Goal: Task Accomplishment & Management: Manage account settings

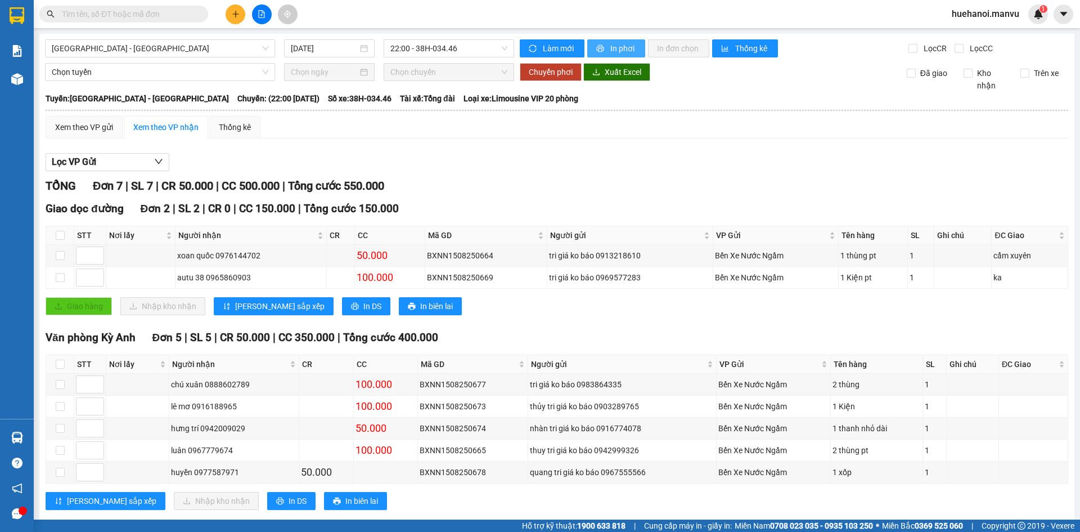
click at [621, 50] on span "In phơi" at bounding box center [624, 48] width 26 height 12
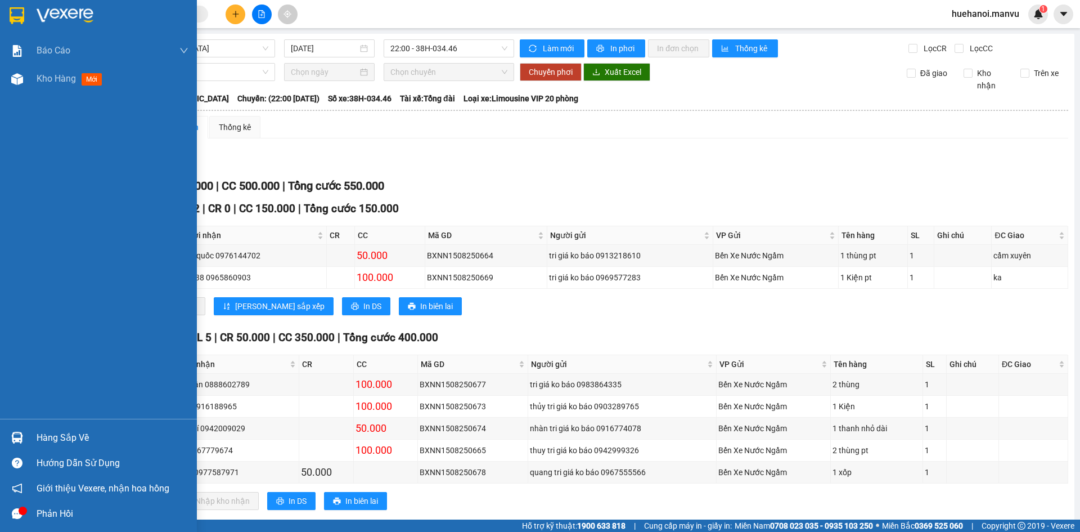
drag, startPoint x: 59, startPoint y: 70, endPoint x: 69, endPoint y: 96, distance: 27.3
click at [59, 70] on div "Kho hàng mới" at bounding box center [113, 79] width 152 height 28
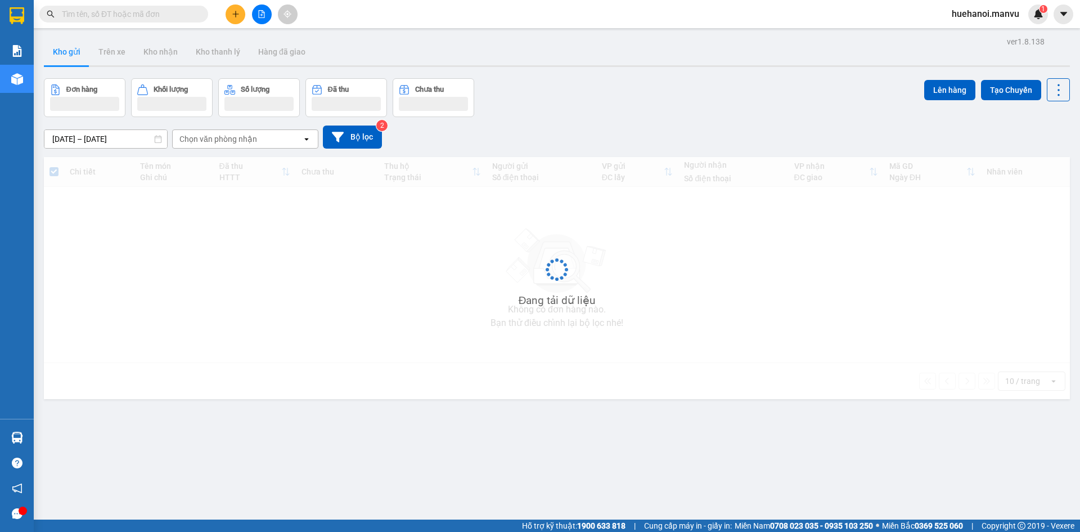
click at [239, 17] on icon "plus" at bounding box center [236, 14] width 8 height 8
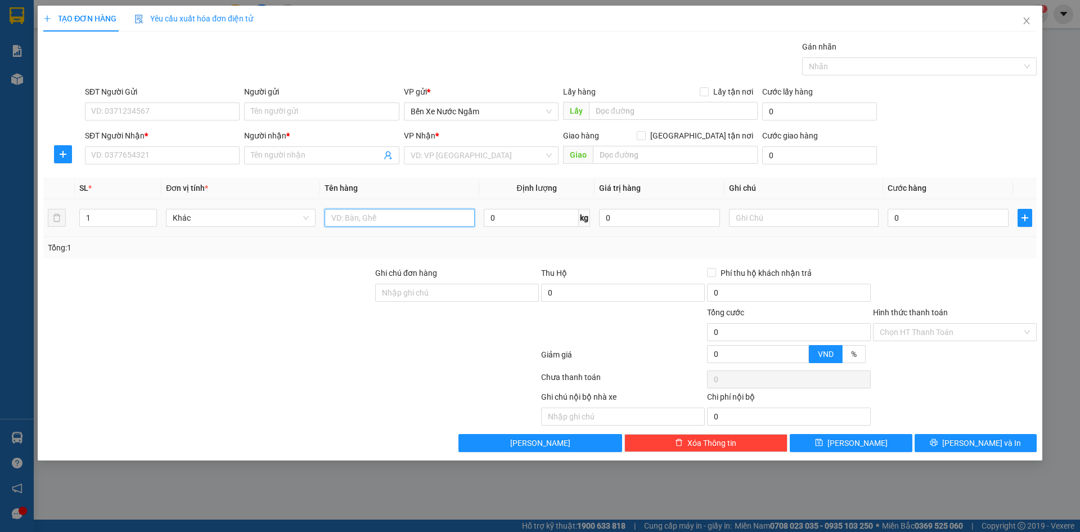
click at [344, 212] on input "text" at bounding box center [400, 218] width 150 height 18
type input "1 hôp"
click at [152, 158] on input "SĐT Người Nhận *" at bounding box center [162, 155] width 155 height 18
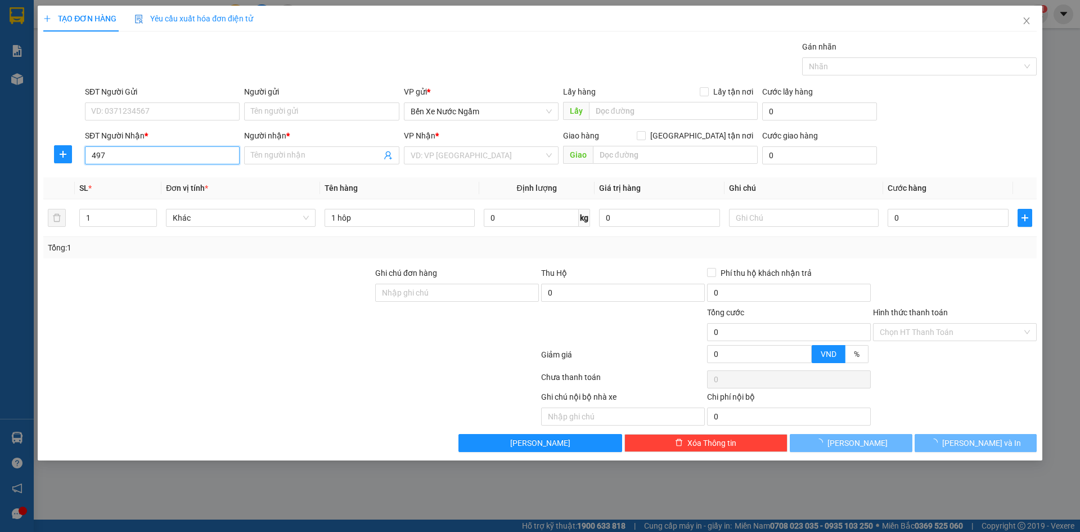
click at [152, 158] on input "497" at bounding box center [162, 155] width 155 height 18
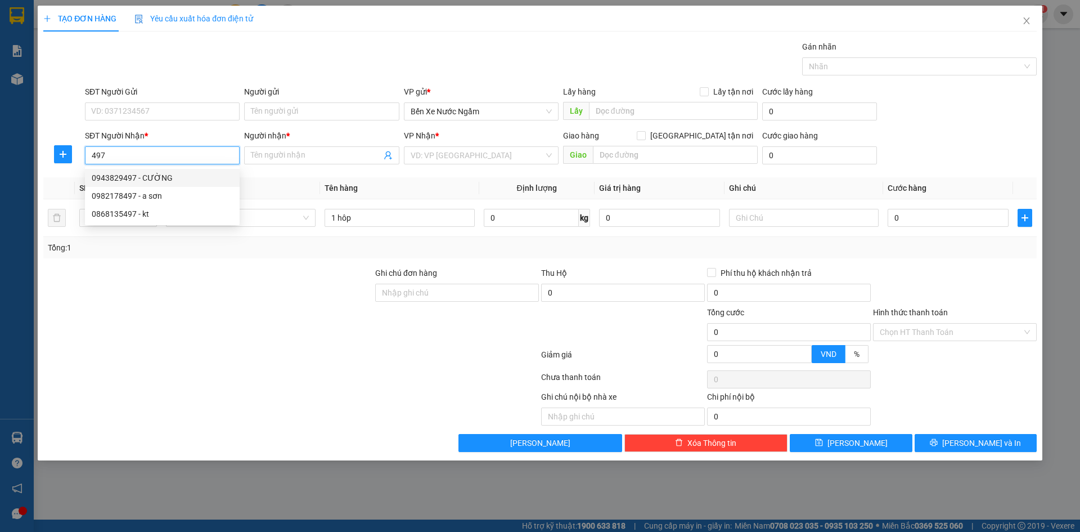
click at [163, 158] on input "497" at bounding box center [162, 155] width 155 height 18
type input "4"
click at [128, 173] on div "0989298499 - nha khoa" at bounding box center [162, 178] width 141 height 12
type input "0989298499"
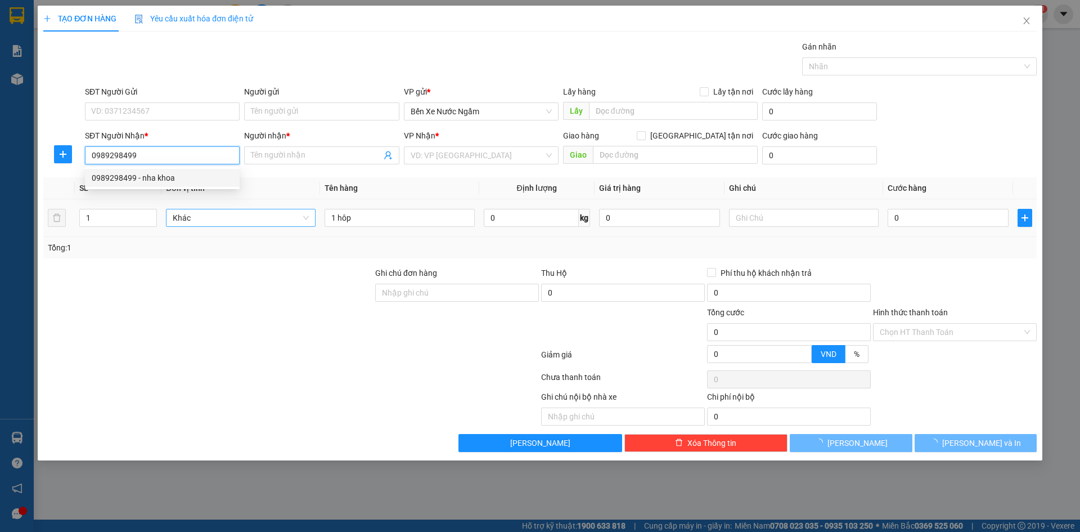
type input "nha khoa"
type input "ka"
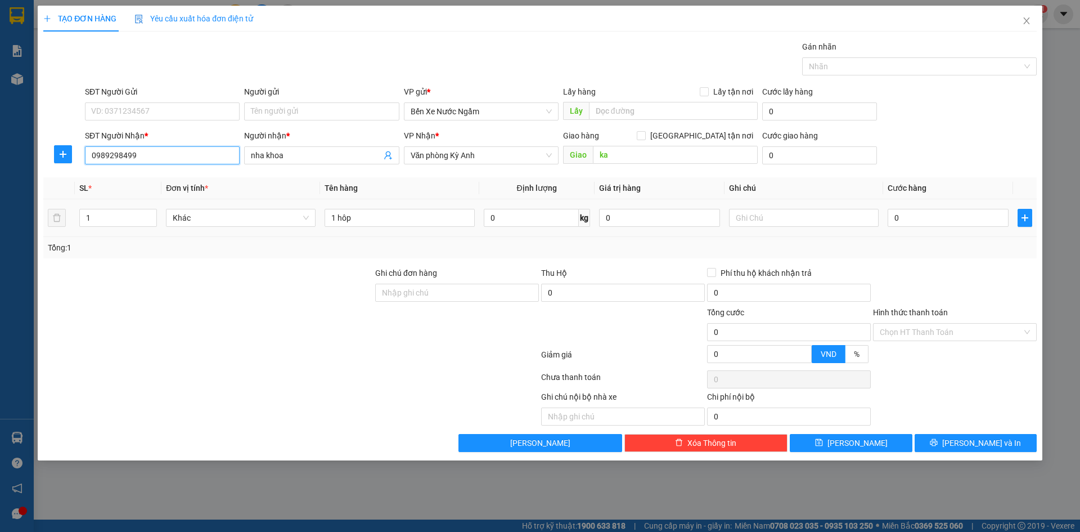
type input "0989298499"
click at [960, 227] on div "0" at bounding box center [948, 218] width 121 height 23
click at [952, 214] on input "0" at bounding box center [948, 218] width 121 height 18
type input "5"
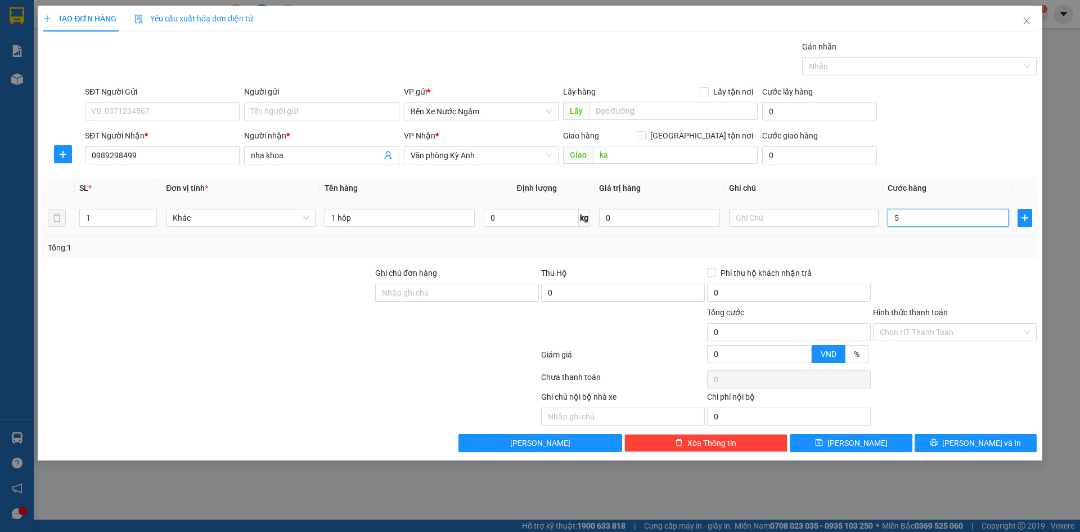
type input "5"
type input "50"
type input "500"
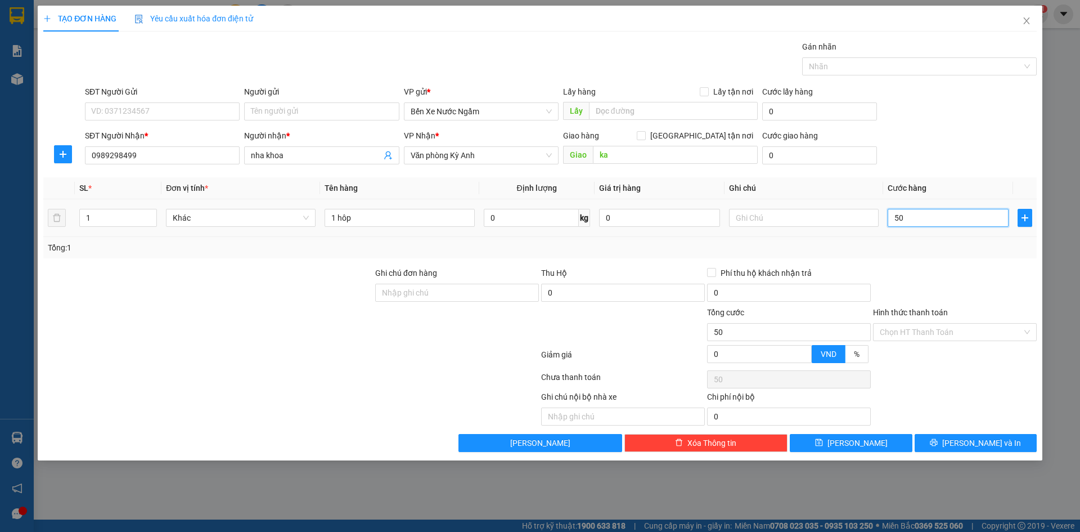
type input "500"
type input "5.000"
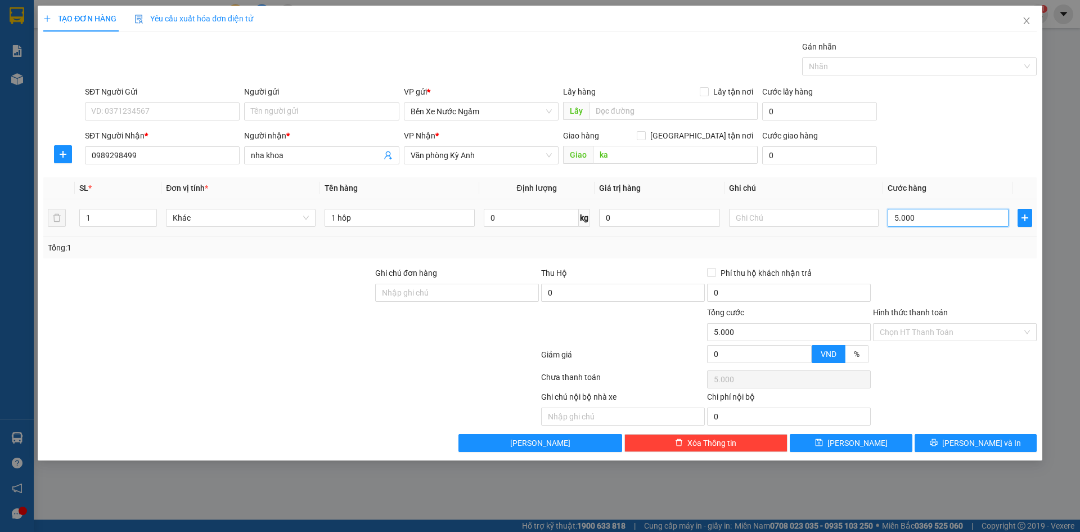
type input "50.000"
click at [998, 335] on input "Hình thức thanh toán" at bounding box center [951, 332] width 142 height 17
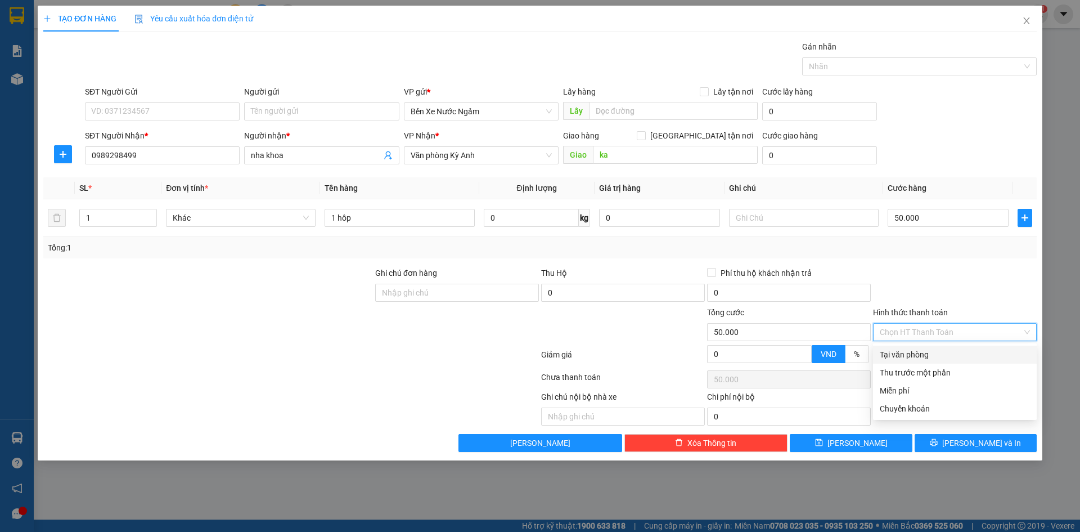
click at [937, 352] on div "Tại văn phòng" at bounding box center [955, 354] width 150 height 12
type input "0"
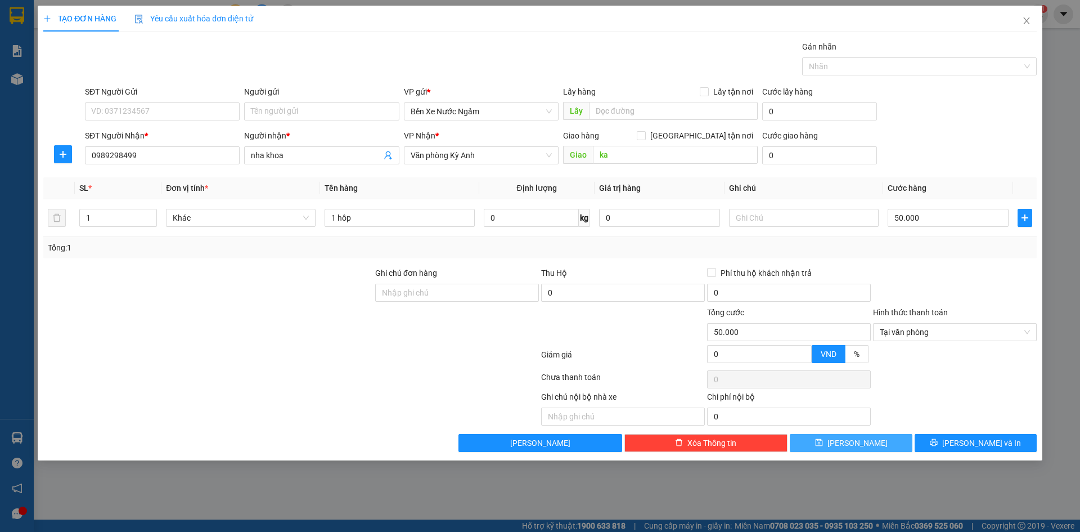
click at [879, 442] on button "[PERSON_NAME]" at bounding box center [851, 443] width 122 height 18
type input "0"
click at [1026, 22] on icon "close" at bounding box center [1026, 20] width 9 height 9
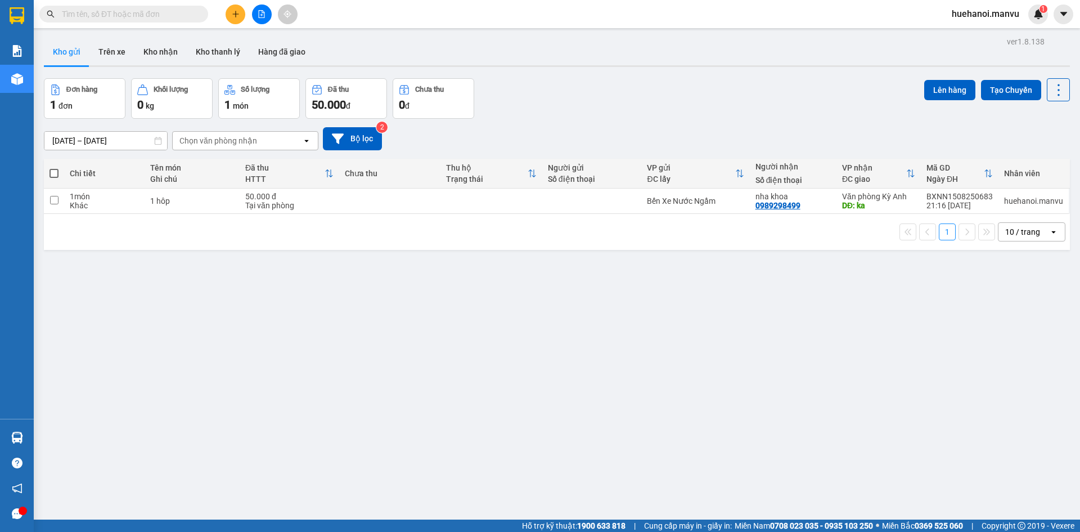
click at [55, 174] on span at bounding box center [54, 173] width 9 height 9
click at [54, 168] on input "checkbox" at bounding box center [54, 168] width 0 height 0
checkbox input "true"
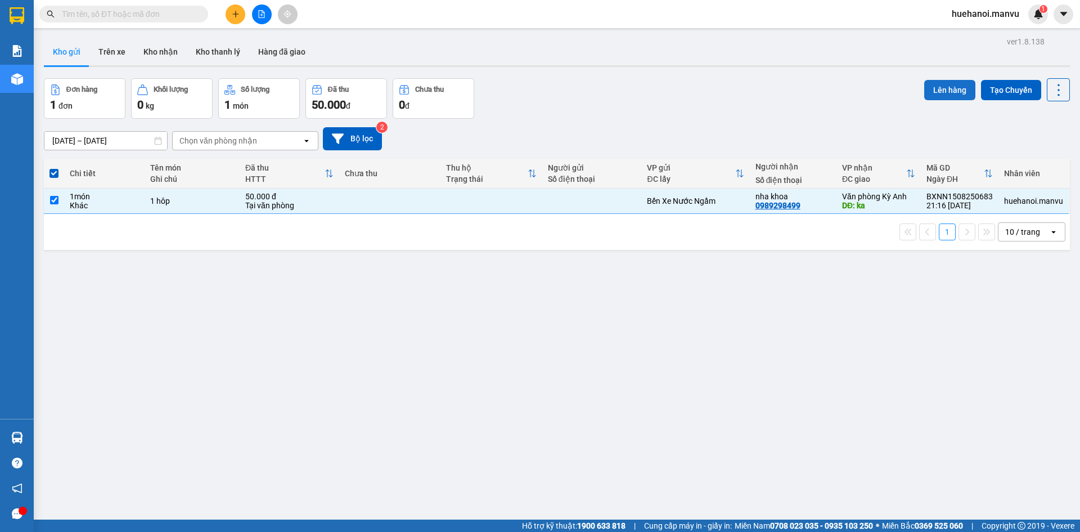
click at [948, 100] on button "Lên hàng" at bounding box center [949, 90] width 51 height 20
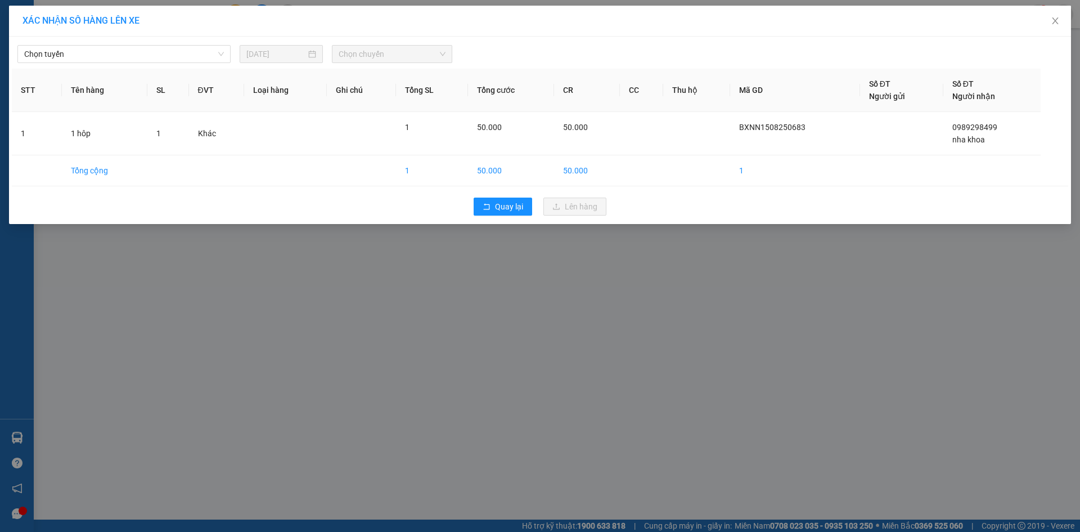
click at [119, 43] on div "Chọn tuyến [DATE] Chọn chuyến" at bounding box center [540, 51] width 1057 height 24
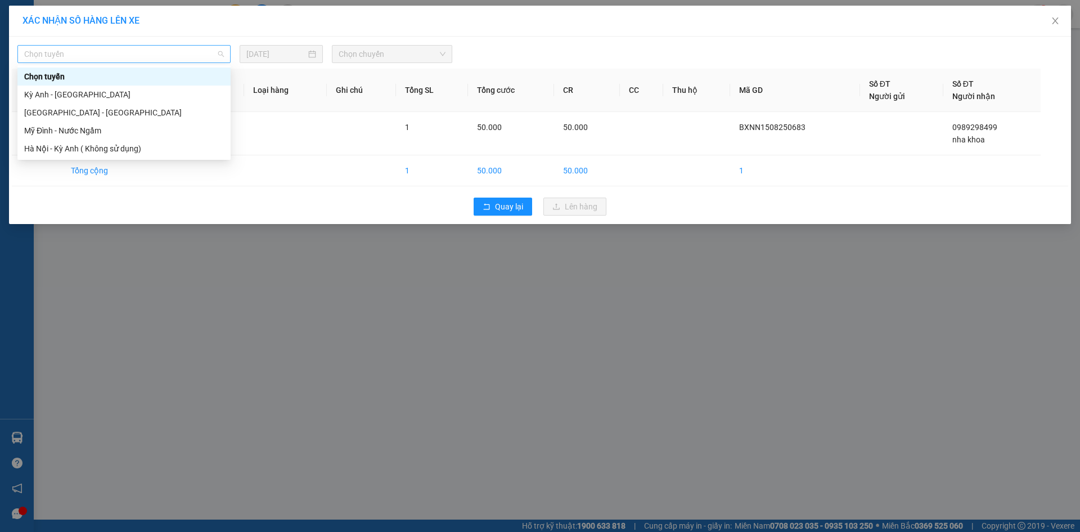
click at [94, 48] on span "Chọn tuyến" at bounding box center [124, 54] width 200 height 17
click at [85, 112] on div "[GEOGRAPHIC_DATA] - [GEOGRAPHIC_DATA]" at bounding box center [124, 112] width 200 height 12
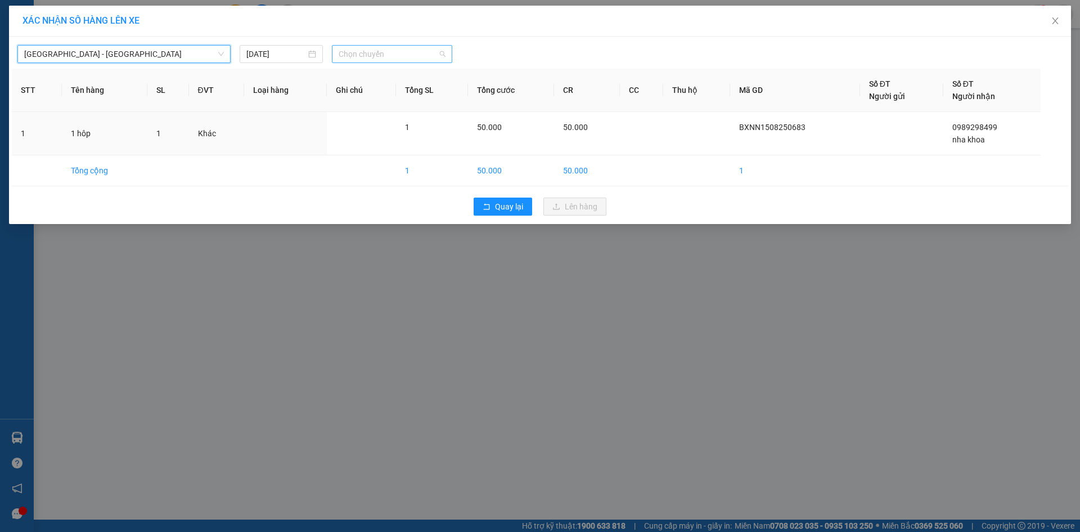
click at [405, 55] on span "Chọn chuyến" at bounding box center [392, 54] width 107 height 17
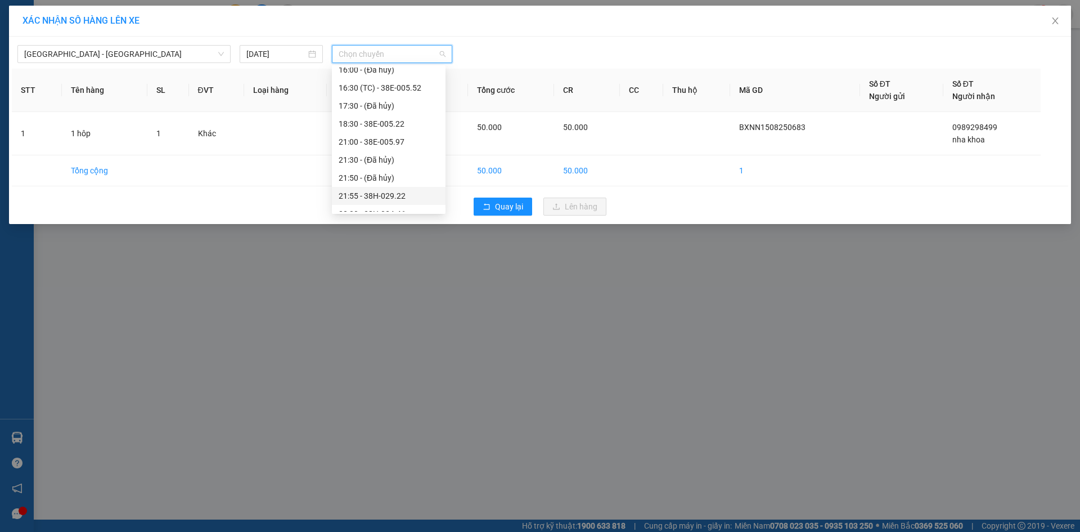
scroll to position [180, 0]
click at [390, 199] on div "22:00 - 38H-034.46" at bounding box center [389, 202] width 100 height 12
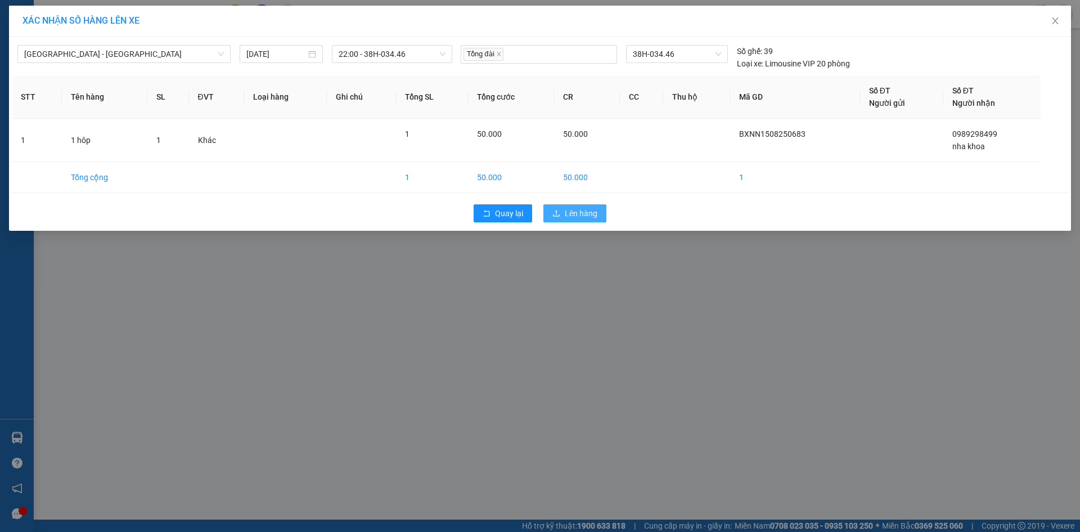
click at [598, 212] on button "Lên hàng" at bounding box center [575, 213] width 63 height 18
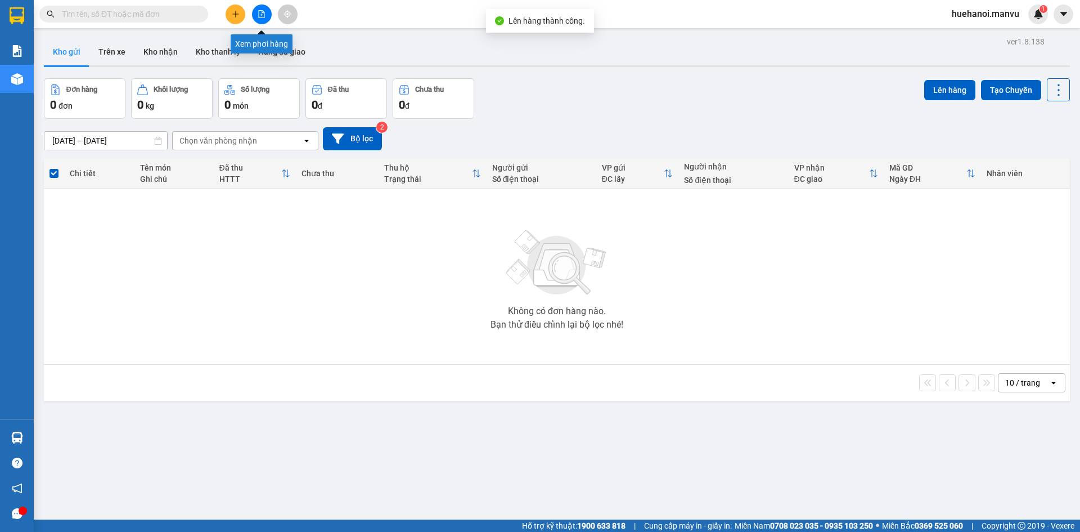
click at [262, 19] on button at bounding box center [262, 15] width 20 height 20
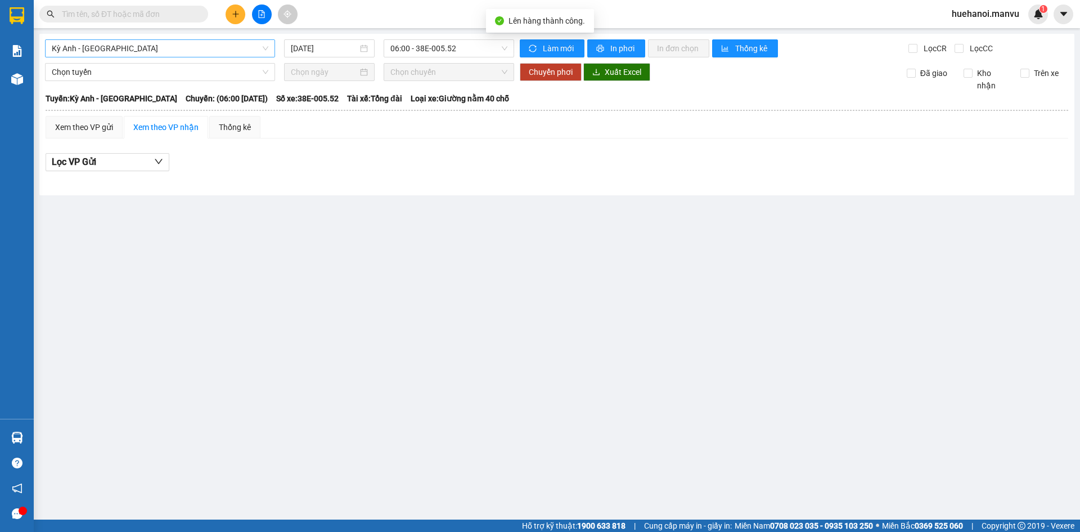
click at [127, 48] on span "Kỳ Anh - [GEOGRAPHIC_DATA]" at bounding box center [160, 48] width 217 height 17
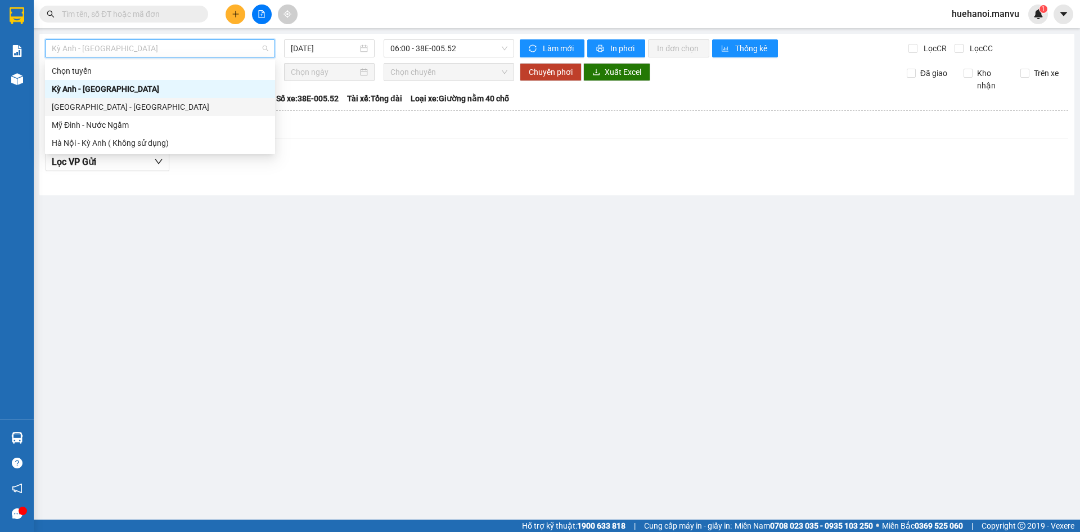
click at [119, 106] on div "[GEOGRAPHIC_DATA] - [GEOGRAPHIC_DATA]" at bounding box center [160, 107] width 217 height 12
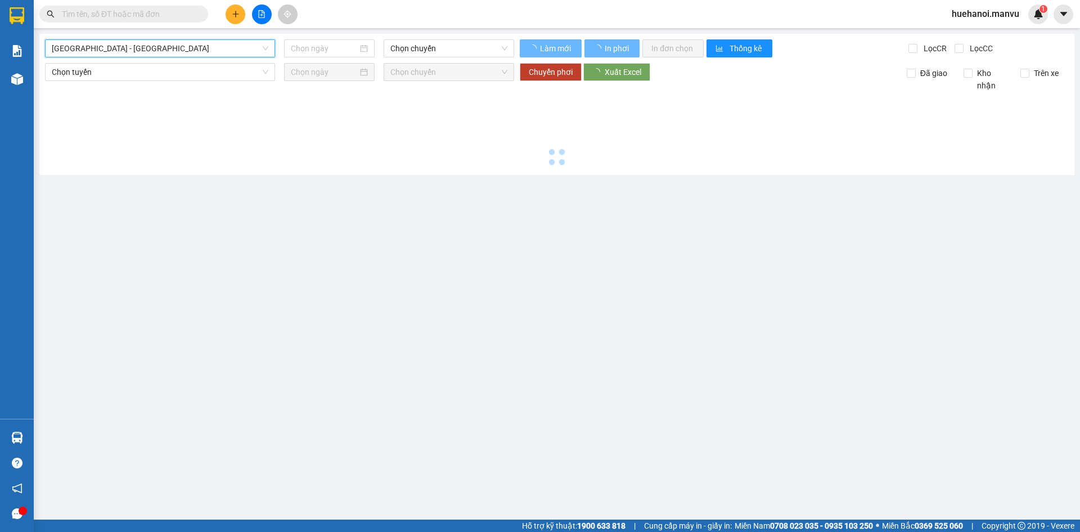
type input "[DATE]"
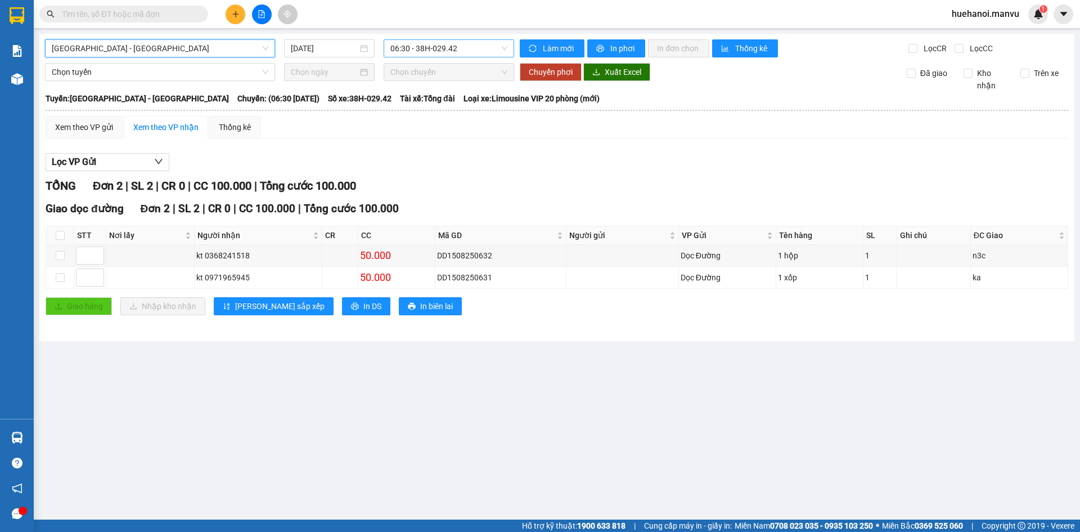
click at [408, 46] on span "06:30 - 38H-029.42" at bounding box center [448, 48] width 117 height 17
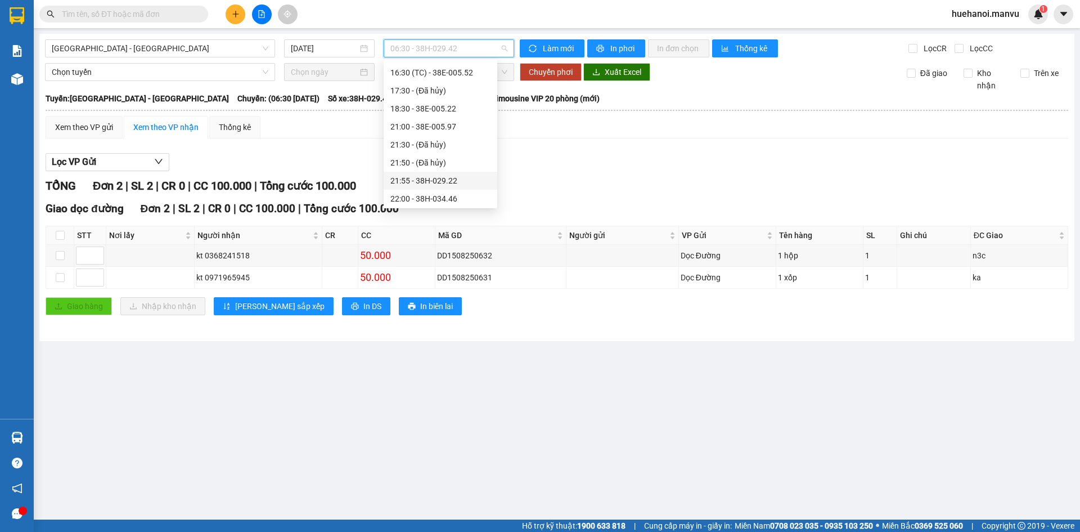
scroll to position [180, 0]
click at [444, 197] on div "22:00 - 38H-034.46" at bounding box center [440, 197] width 100 height 12
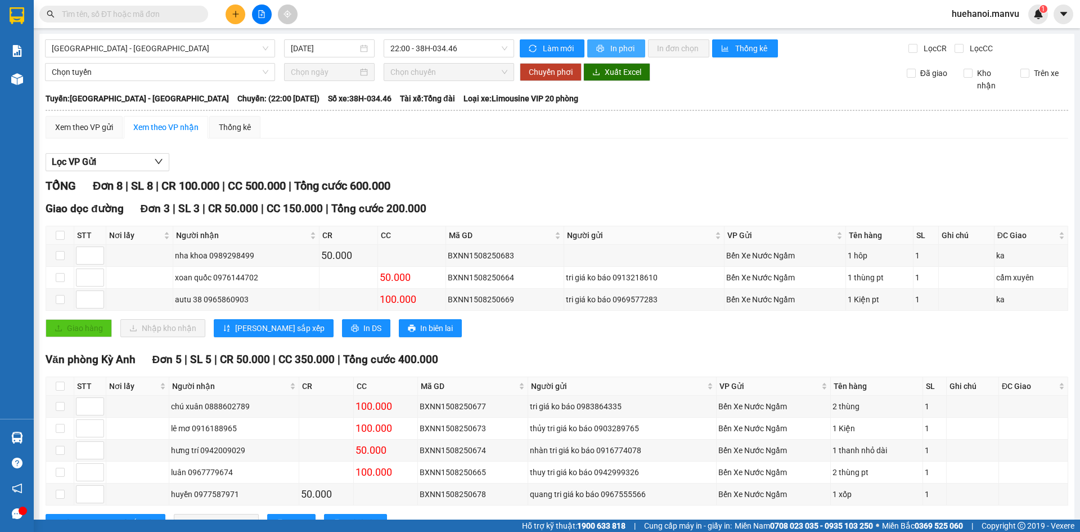
click at [612, 50] on span "In phơi" at bounding box center [624, 48] width 26 height 12
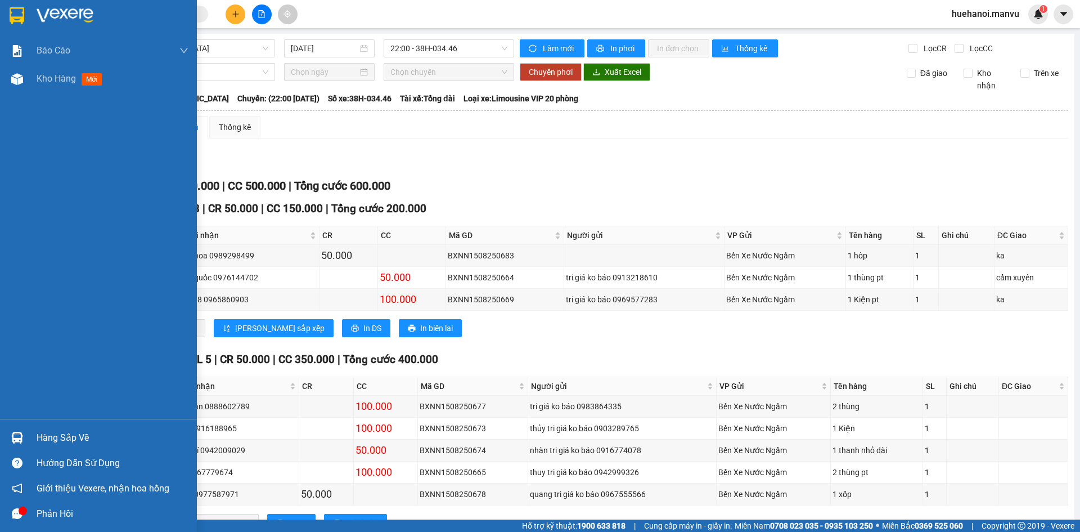
click at [59, 421] on div "Hàng sắp về Hướng dẫn sử dụng Giới thiệu Vexere, nhận hoa hồng Phản hồi" at bounding box center [98, 472] width 197 height 107
click at [57, 433] on div "Hàng sắp về" at bounding box center [113, 437] width 152 height 17
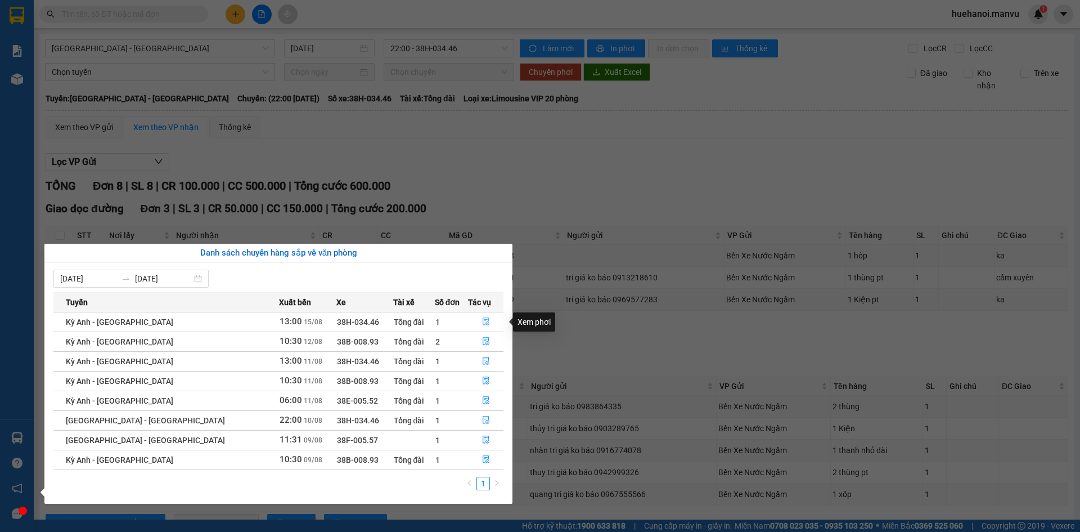
click at [482, 324] on icon "file-done" at bounding box center [486, 321] width 8 height 8
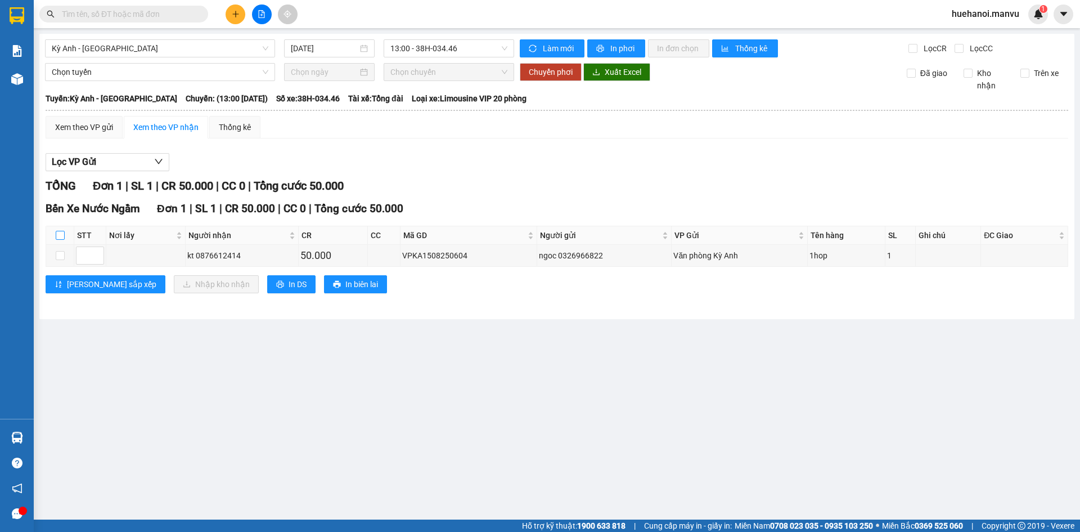
click at [57, 233] on input "checkbox" at bounding box center [60, 235] width 9 height 9
checkbox input "true"
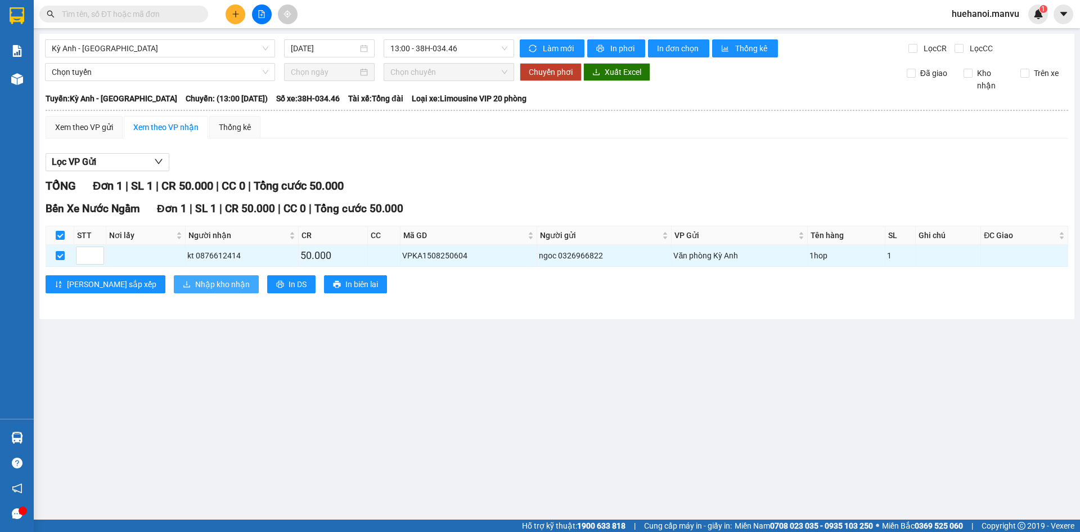
click at [182, 291] on button "Nhập kho nhận" at bounding box center [216, 284] width 85 height 18
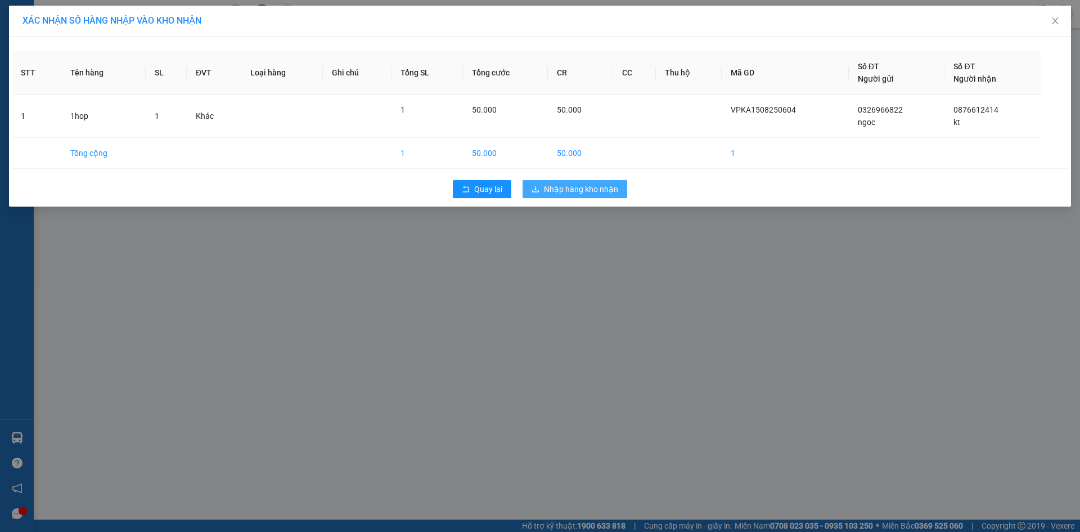
click at [580, 195] on button "Nhập hàng kho nhận" at bounding box center [575, 189] width 105 height 18
